Goal: Information Seeking & Learning: Find specific fact

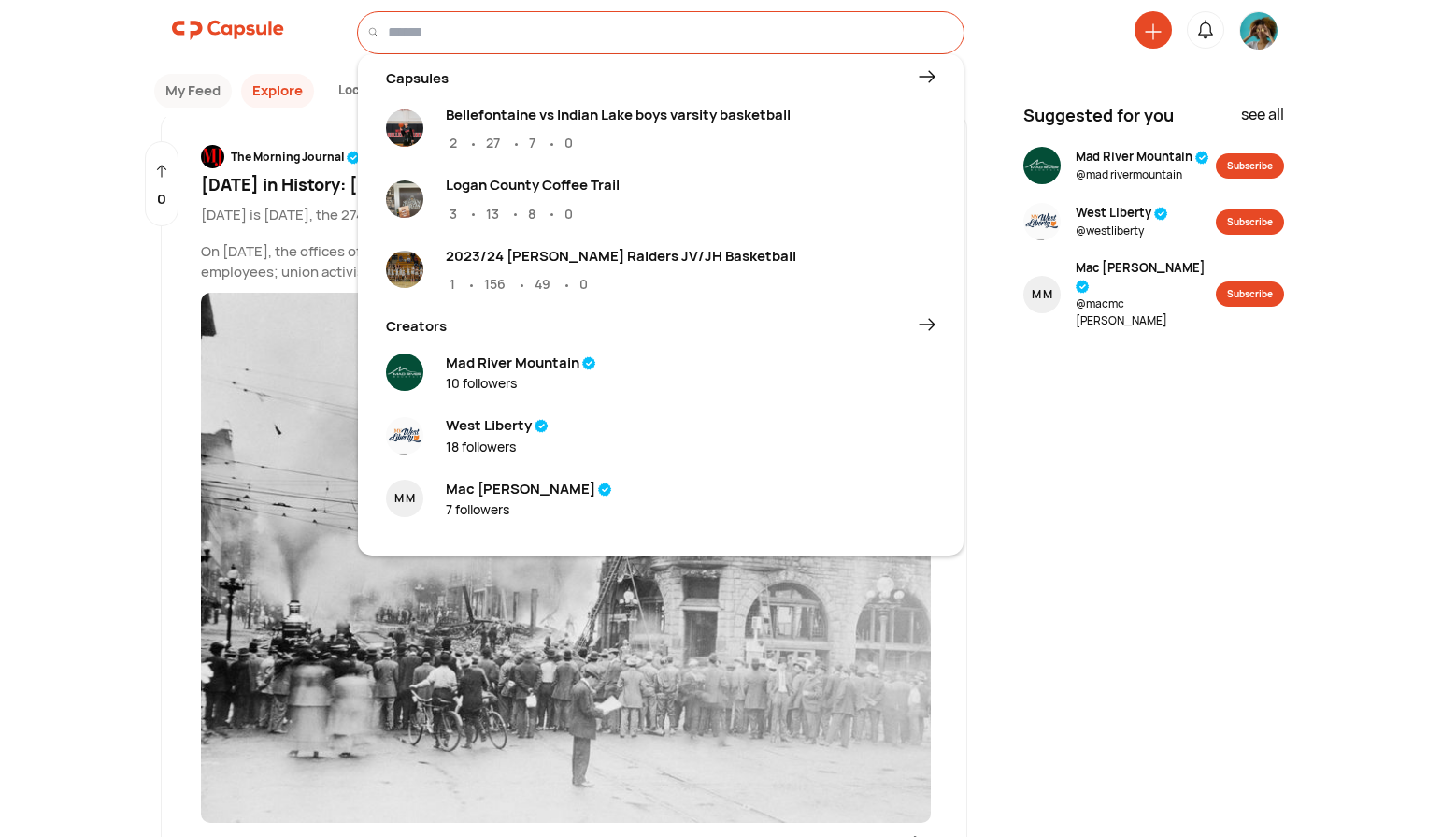
click at [497, 32] on input at bounding box center [670, 32] width 566 height 22
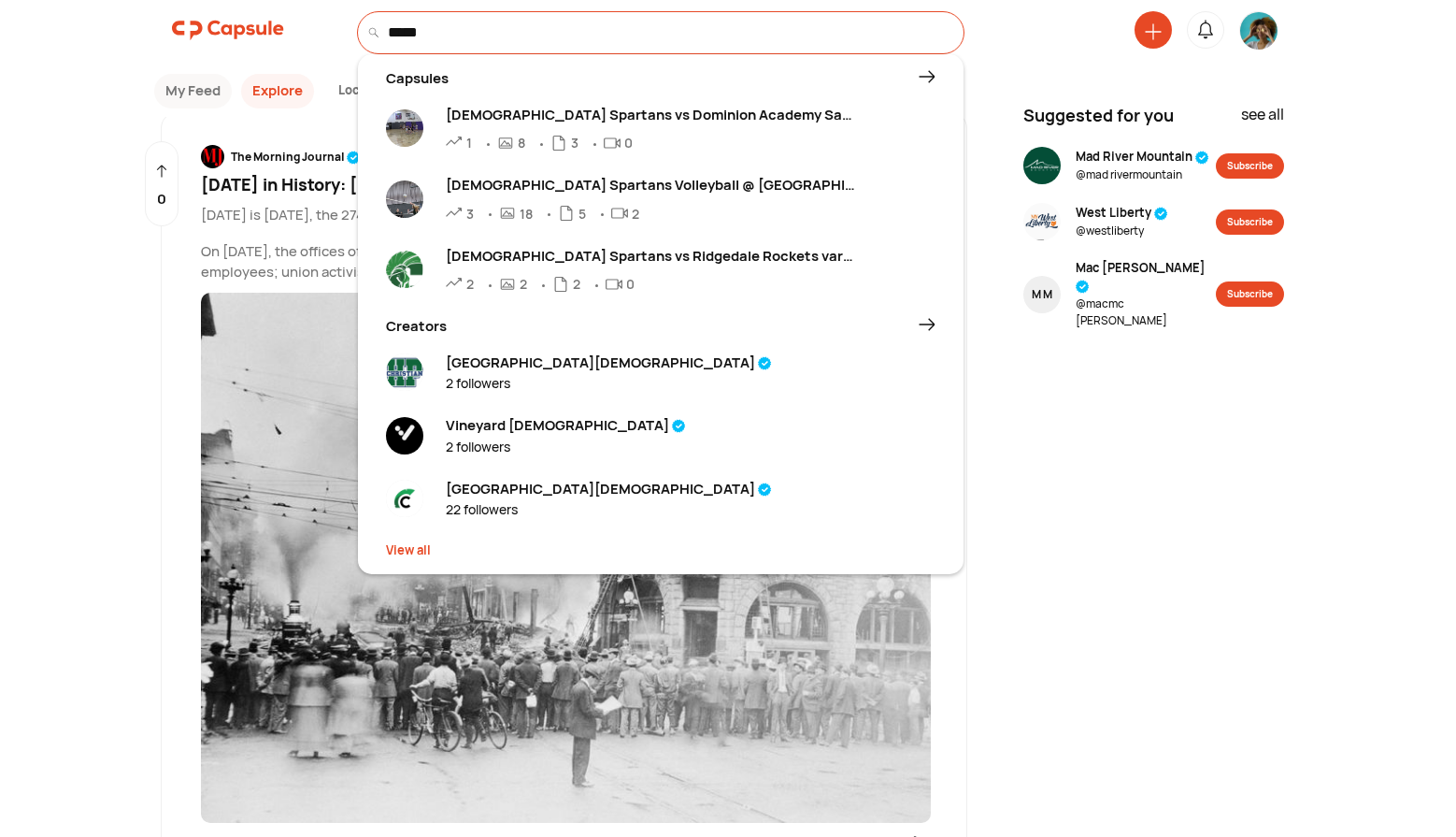
type input "*****"
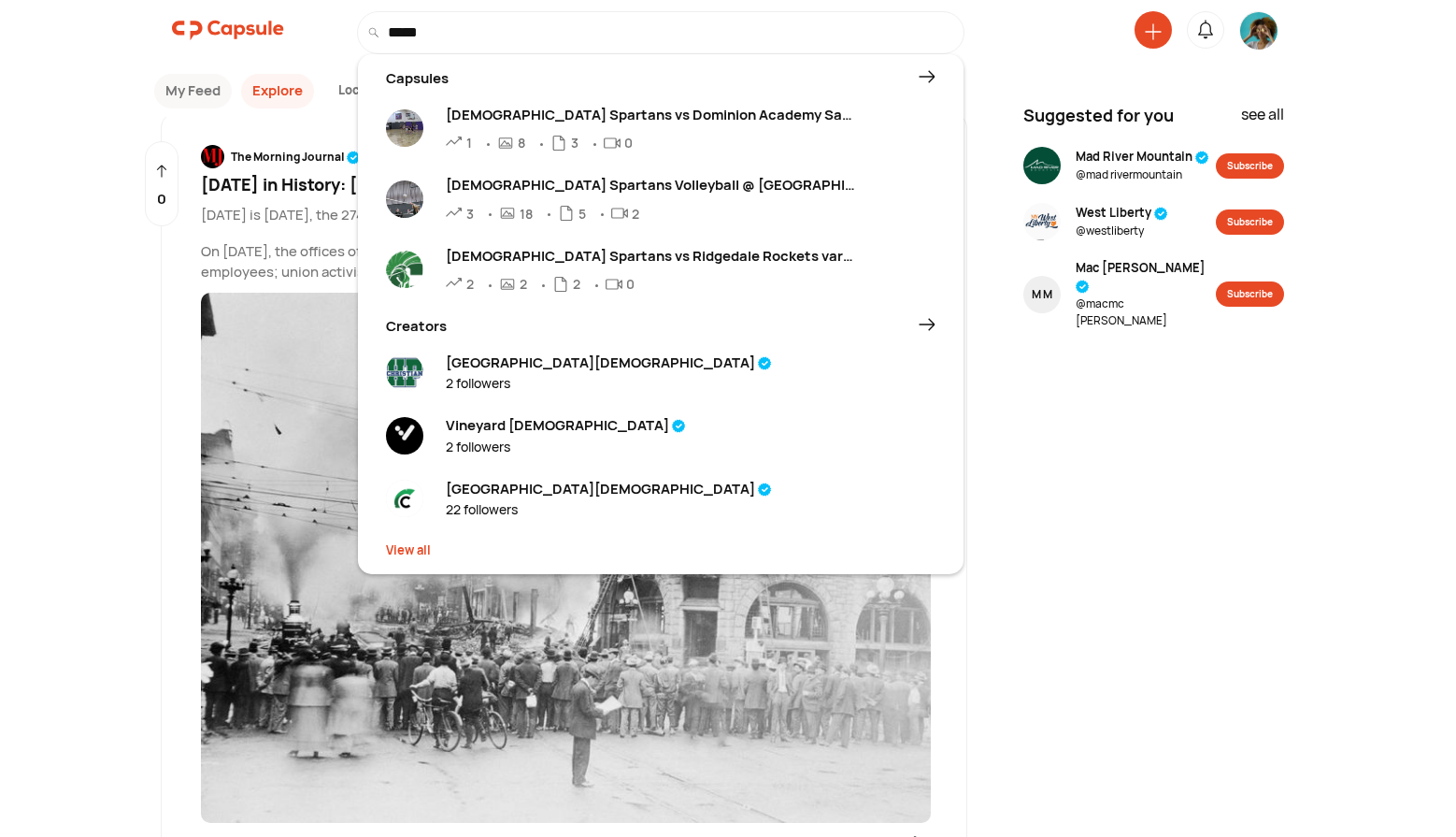
click at [410, 553] on div "View all" at bounding box center [661, 551] width 549 height 19
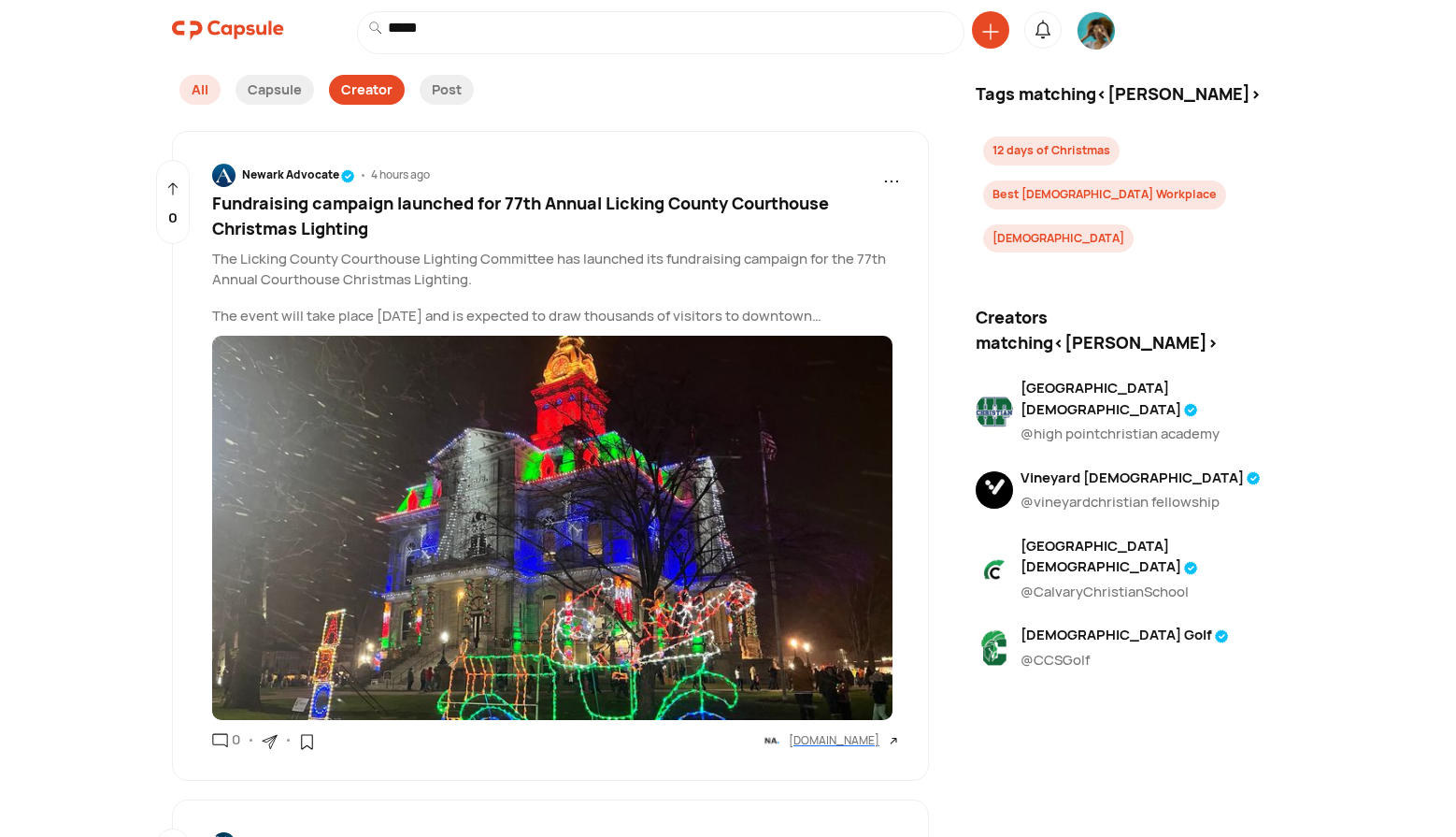
click at [349, 90] on div "Creator" at bounding box center [367, 89] width 76 height 30
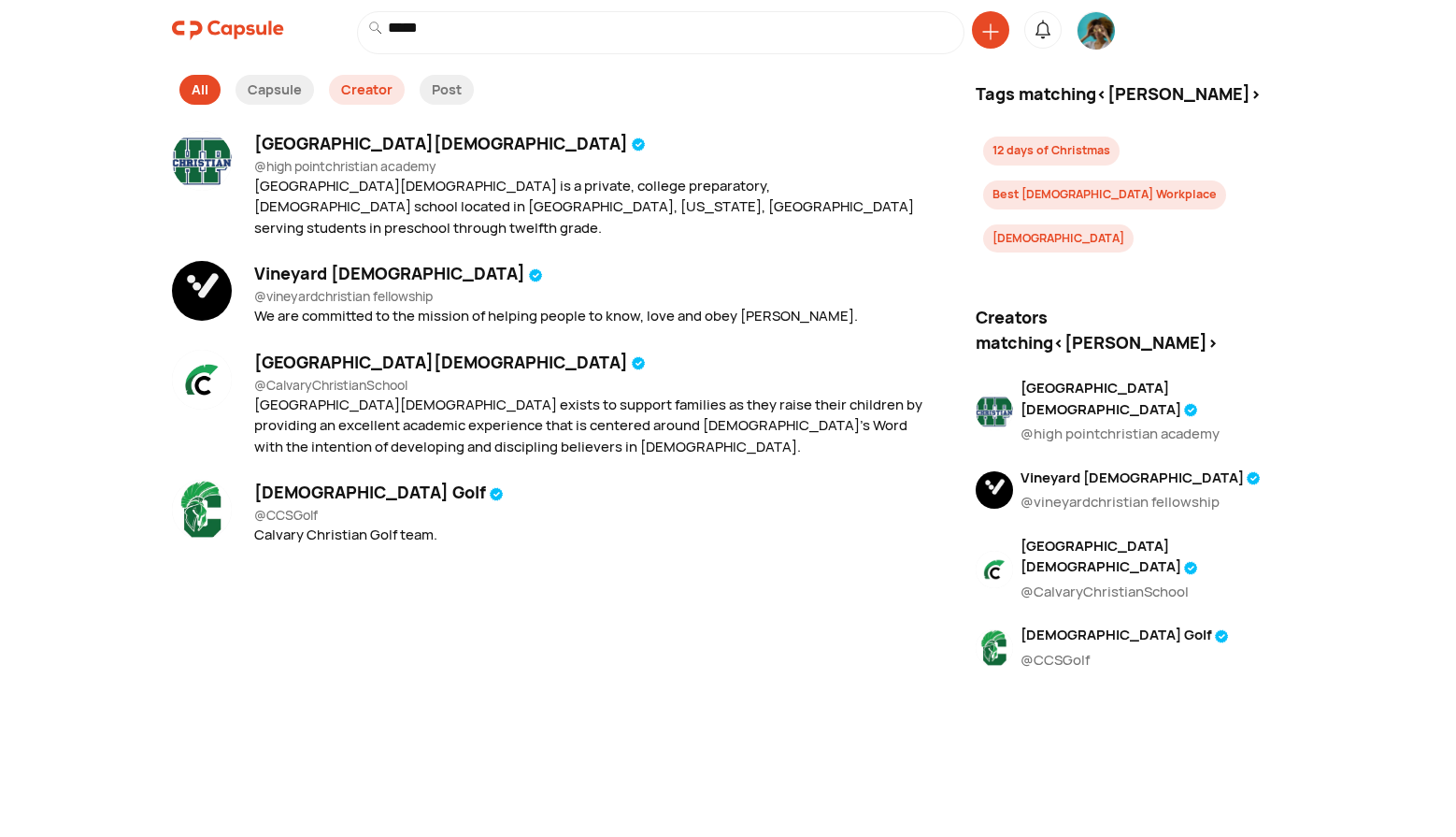
click at [190, 102] on div "All" at bounding box center [199, 89] width 41 height 30
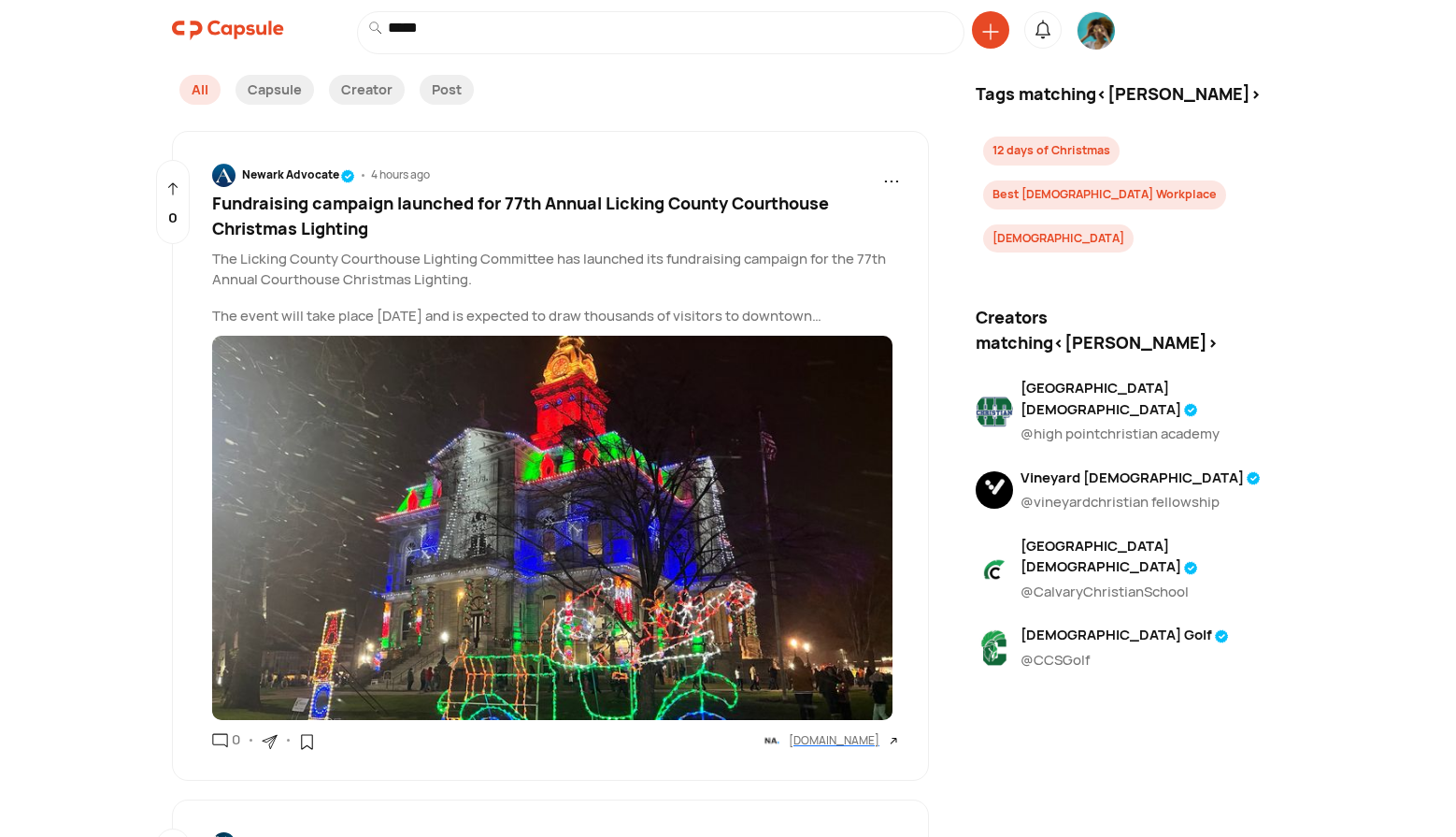
click at [217, 20] on img at bounding box center [228, 30] width 112 height 37
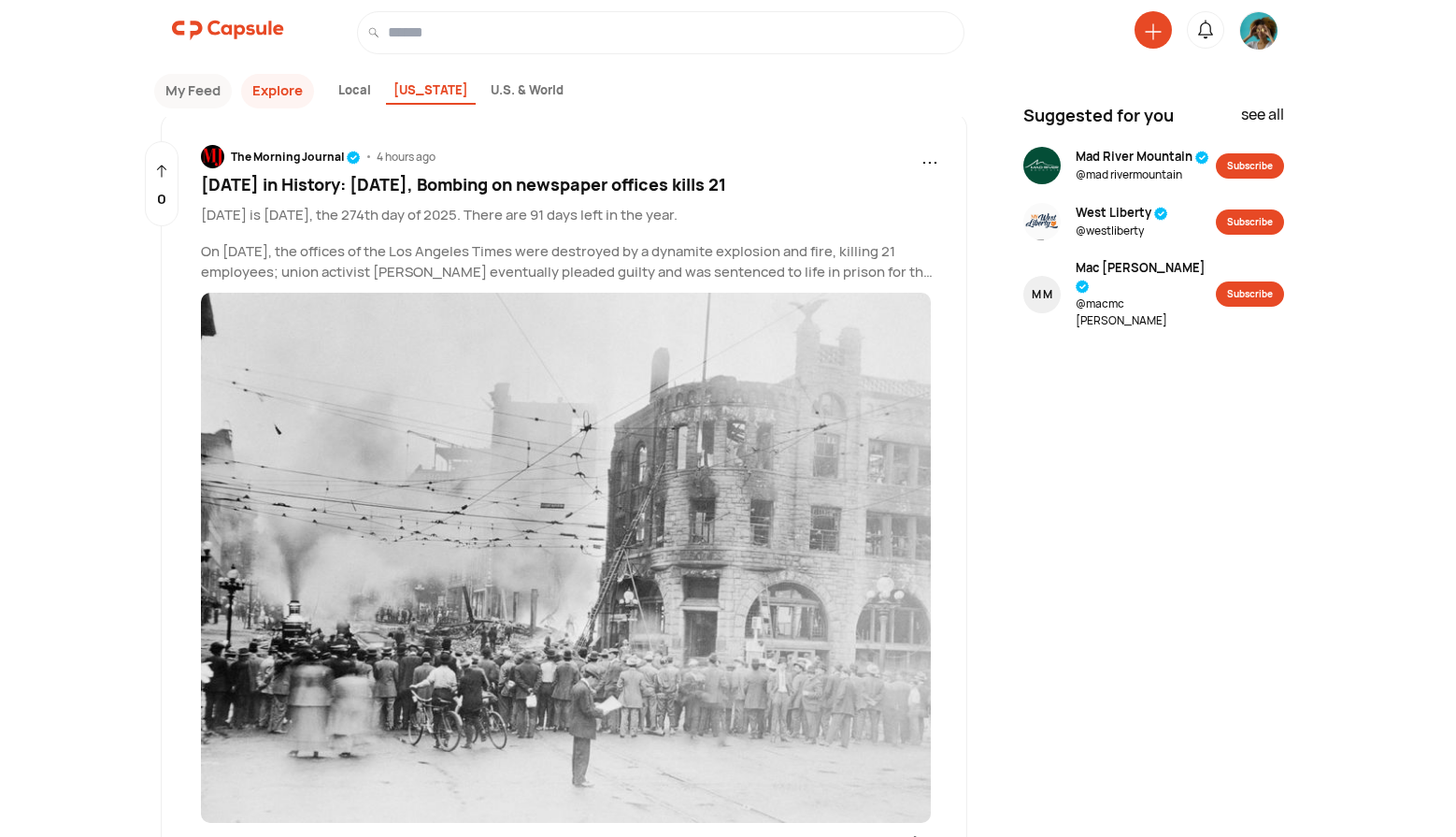
click at [193, 102] on button "My Feed" at bounding box center [192, 91] width 78 height 34
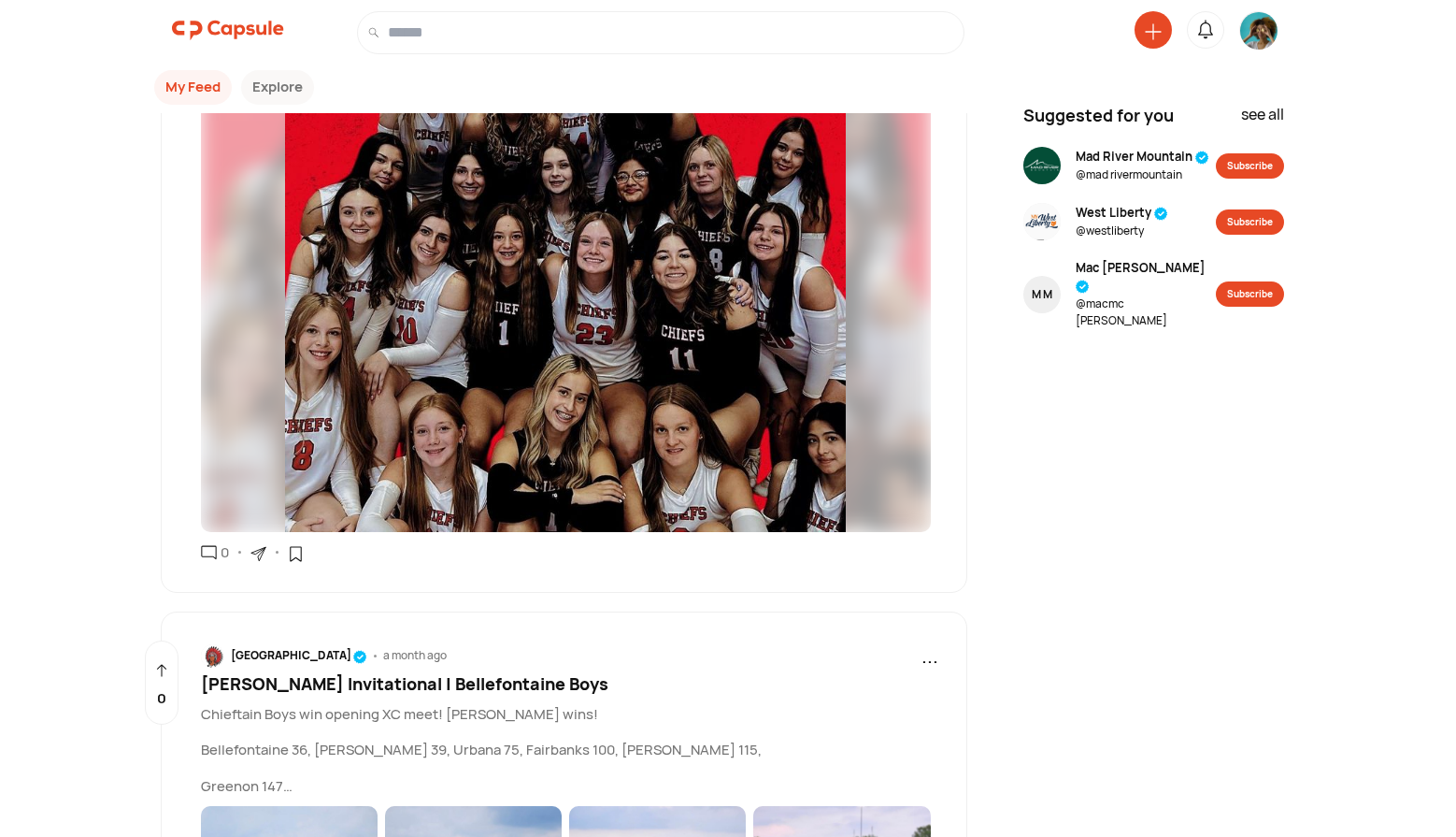
scroll to position [956, 0]
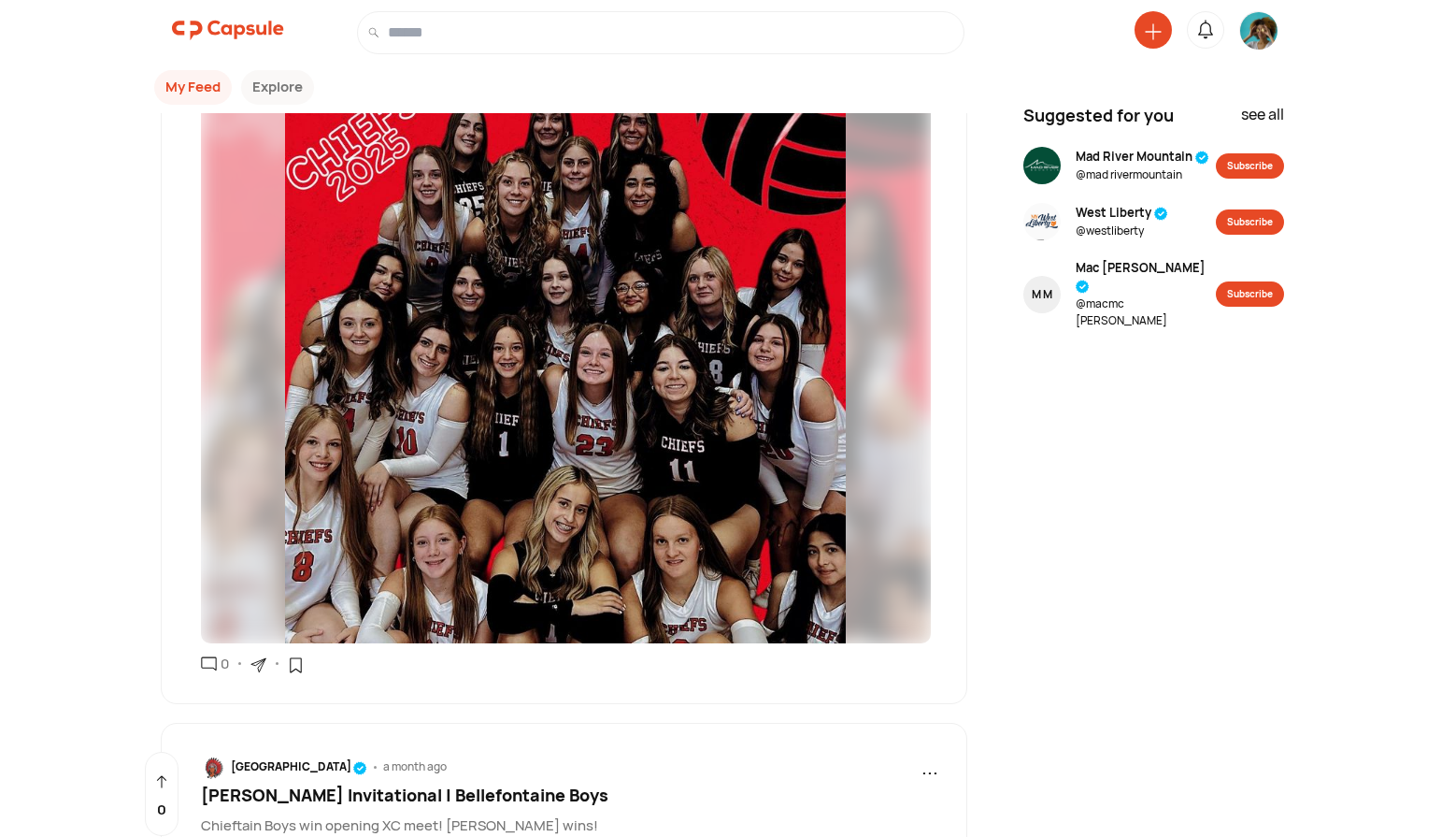
click at [1268, 29] on img at bounding box center [1258, 31] width 37 height 37
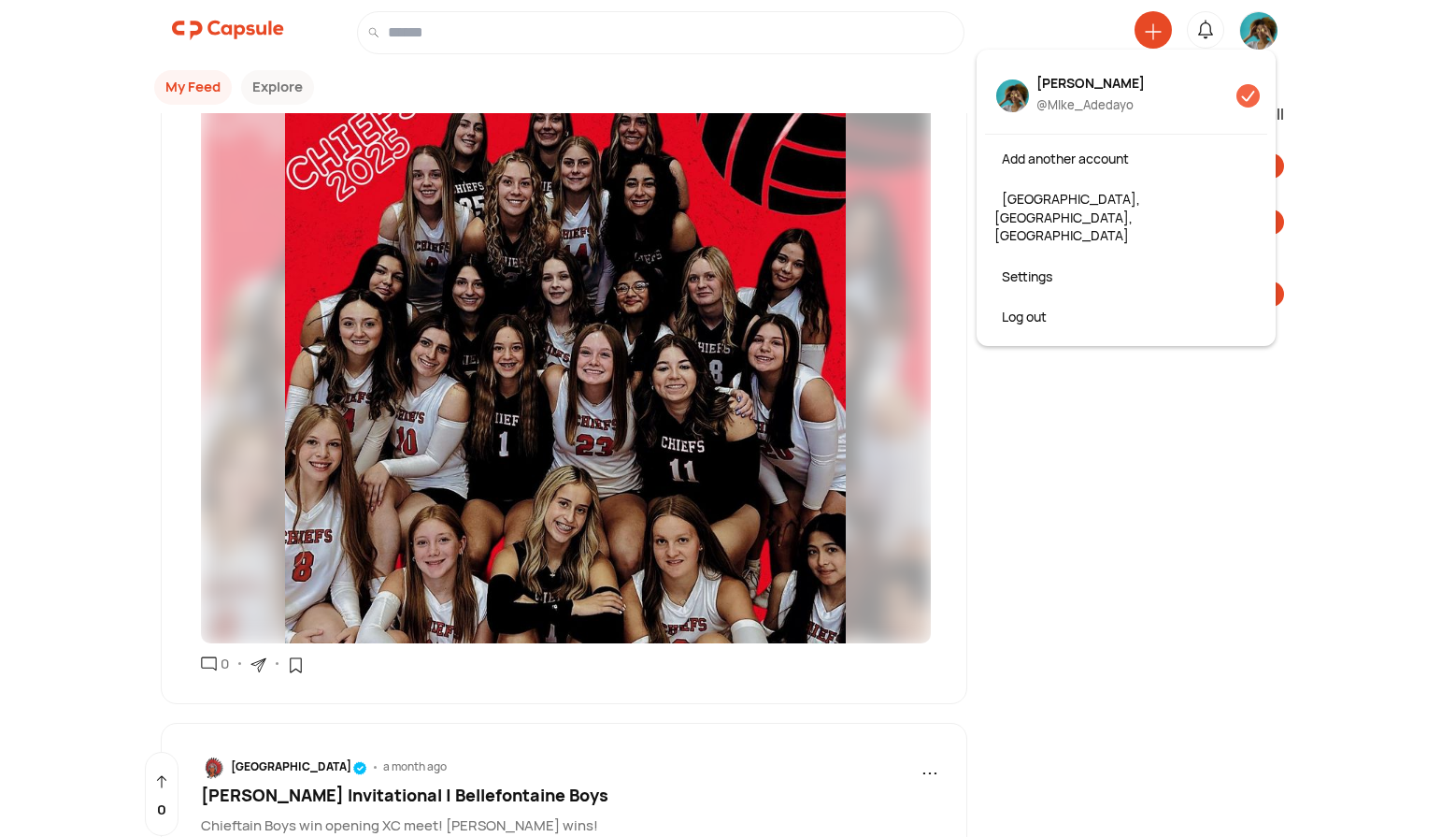
click at [1318, 42] on div "Mike Adedayo @ MIke_Adedayo Add another account Columbus, OH, USA Settings Log …" at bounding box center [728, 33] width 1456 height 65
click at [1255, 32] on img at bounding box center [1258, 31] width 37 height 37
